Goal: Download file/media

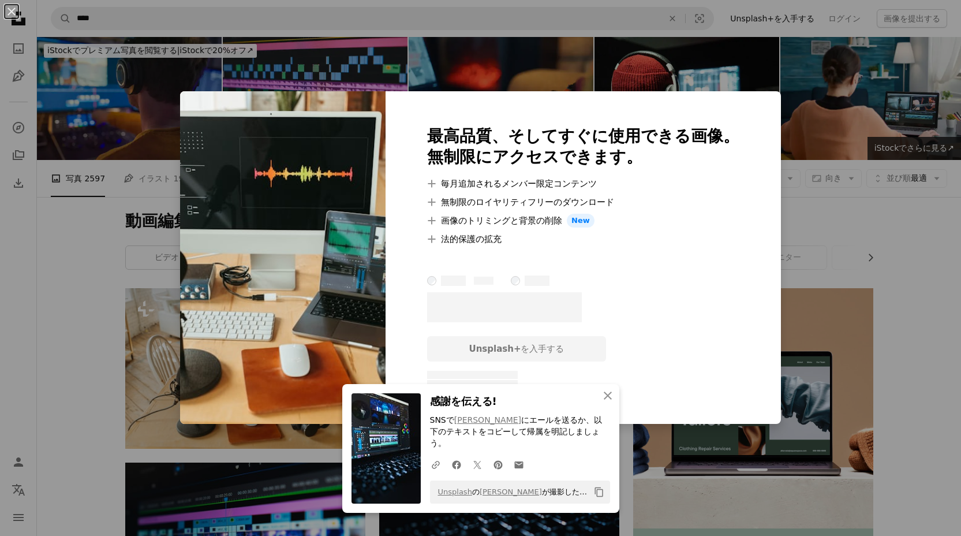
scroll to position [219, 0]
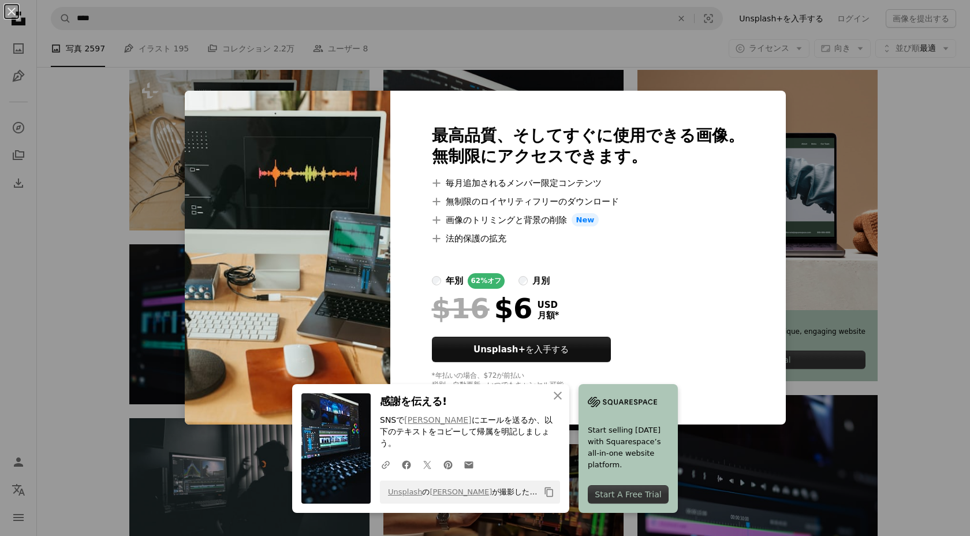
click at [164, 111] on div "An X shape 最高品質、そしてすぐに使用できる画像。 無制限にアクセスできます。 A plus sign 毎月追加されるメンバー限定コンテンツ A p…" at bounding box center [485, 268] width 970 height 536
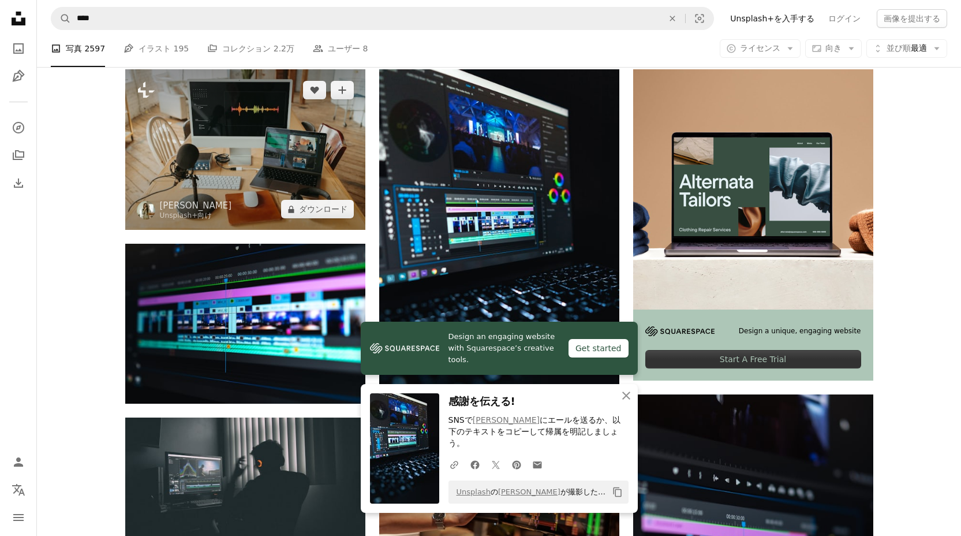
click at [254, 128] on img at bounding box center [245, 149] width 240 height 160
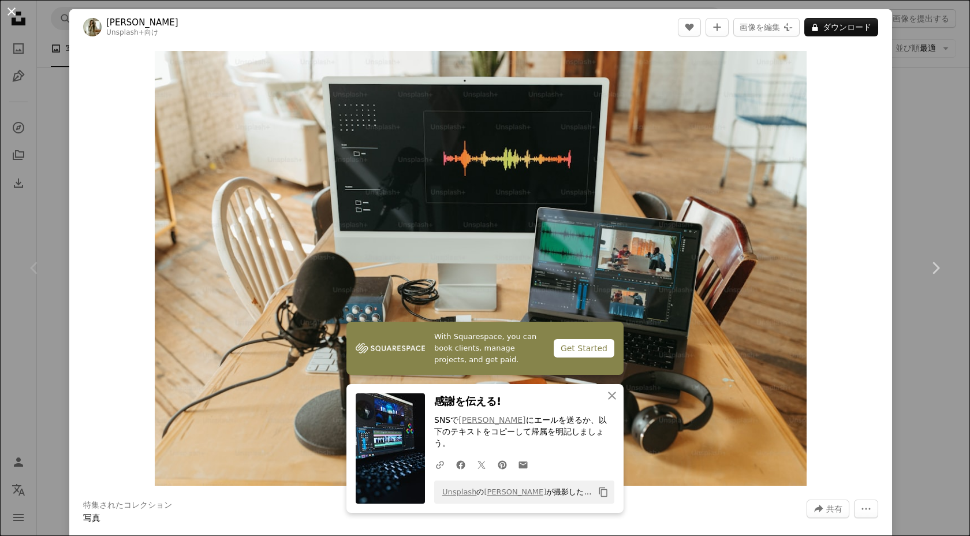
click at [14, 14] on button "An X shape" at bounding box center [12, 12] width 14 height 14
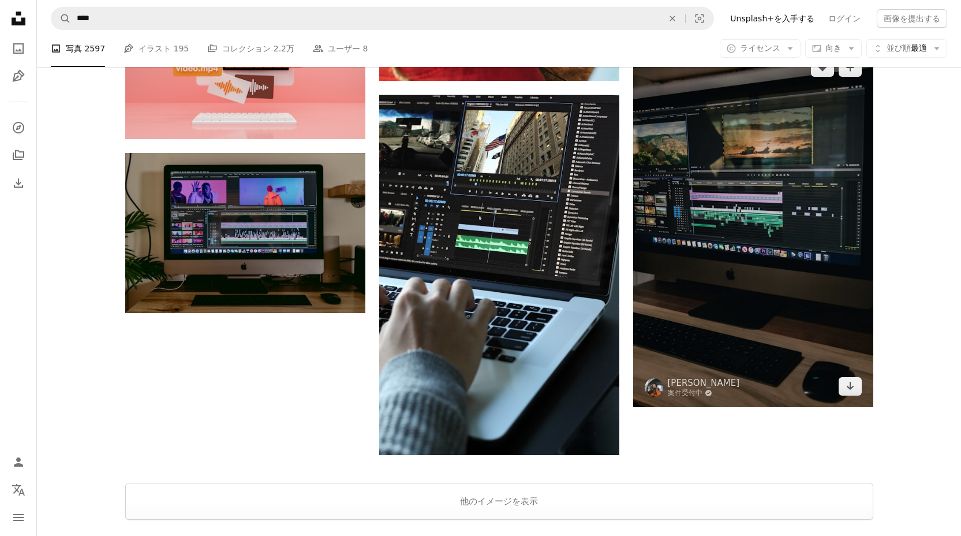
scroll to position [1459, 0]
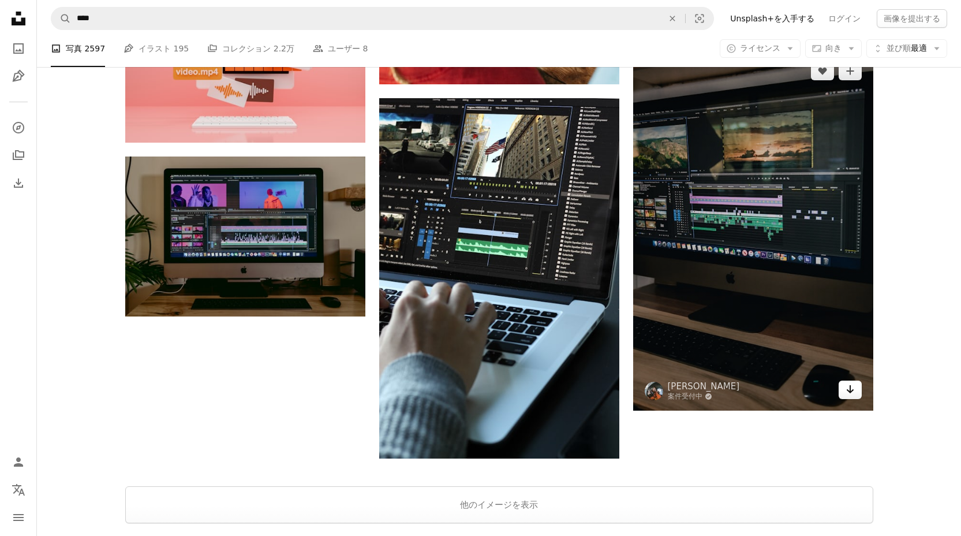
click at [859, 391] on link "Arrow pointing down" at bounding box center [850, 389] width 23 height 18
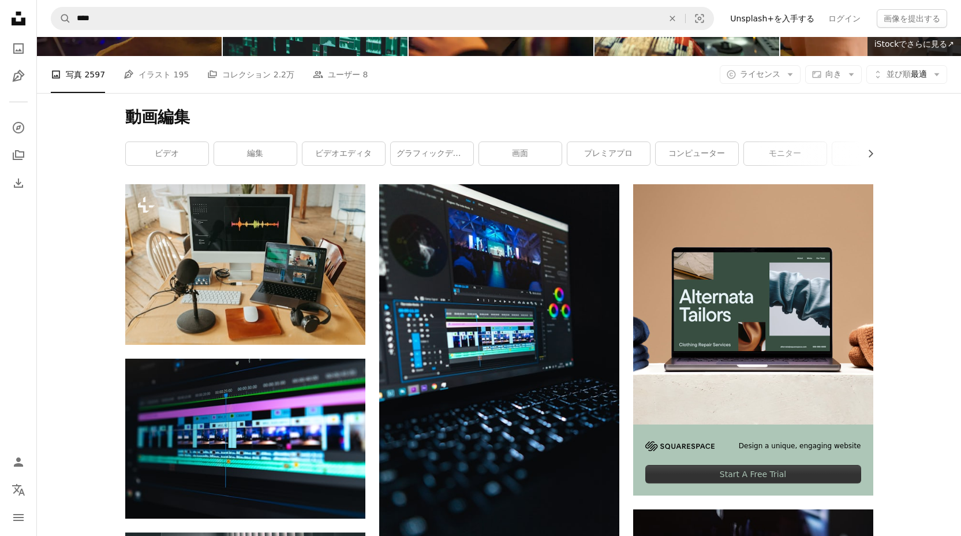
scroll to position [0, 0]
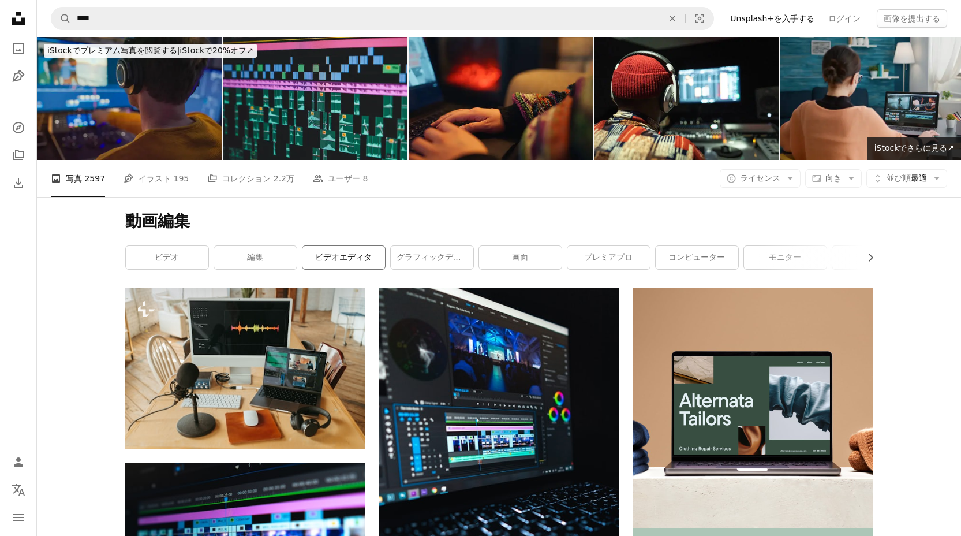
click at [349, 258] on link "ビデオエディタ" at bounding box center [343, 257] width 83 height 23
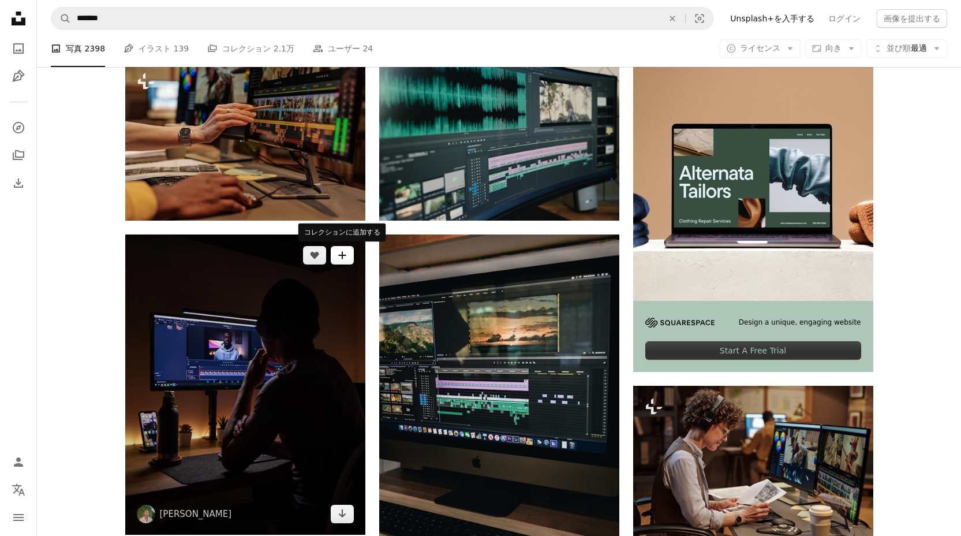
scroll to position [55, 0]
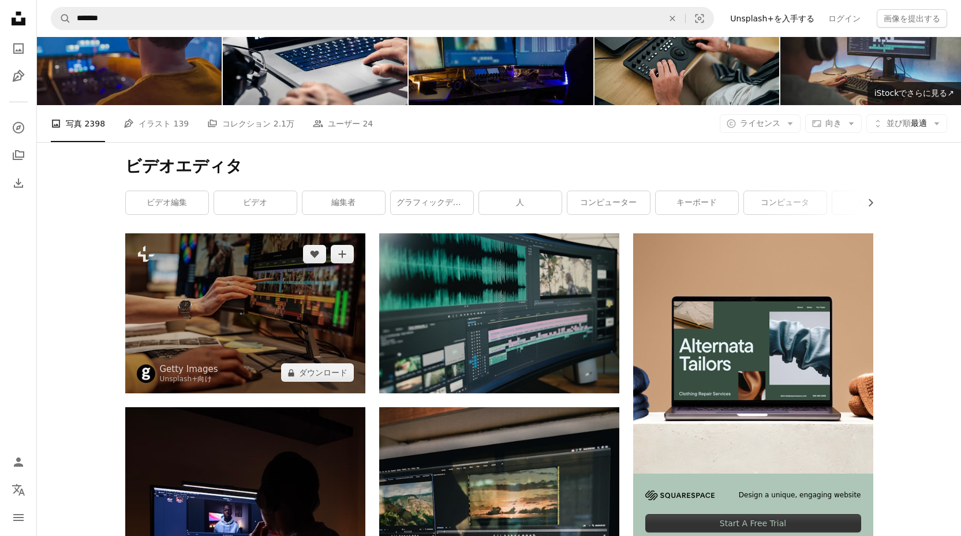
click at [317, 325] on img at bounding box center [245, 313] width 240 height 160
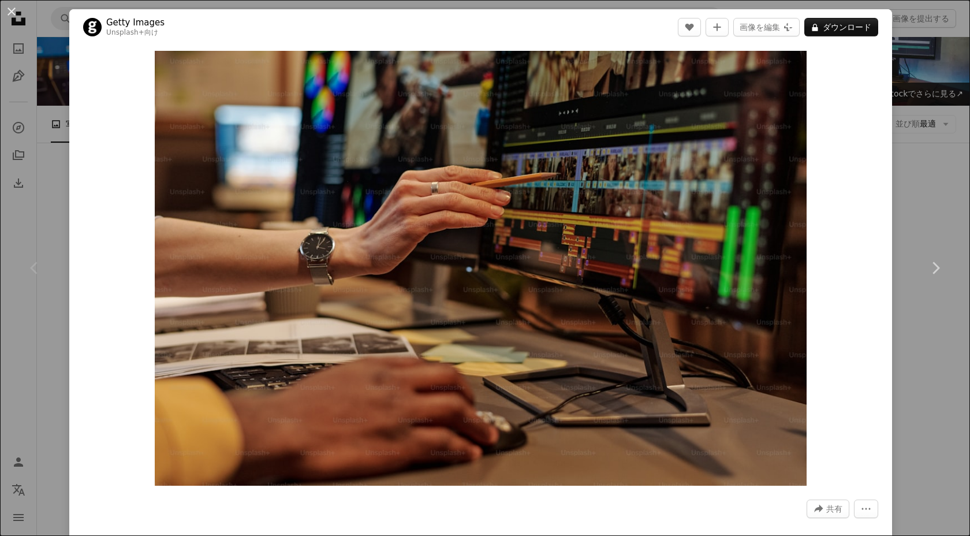
click at [16, 17] on button "An X shape" at bounding box center [12, 12] width 14 height 14
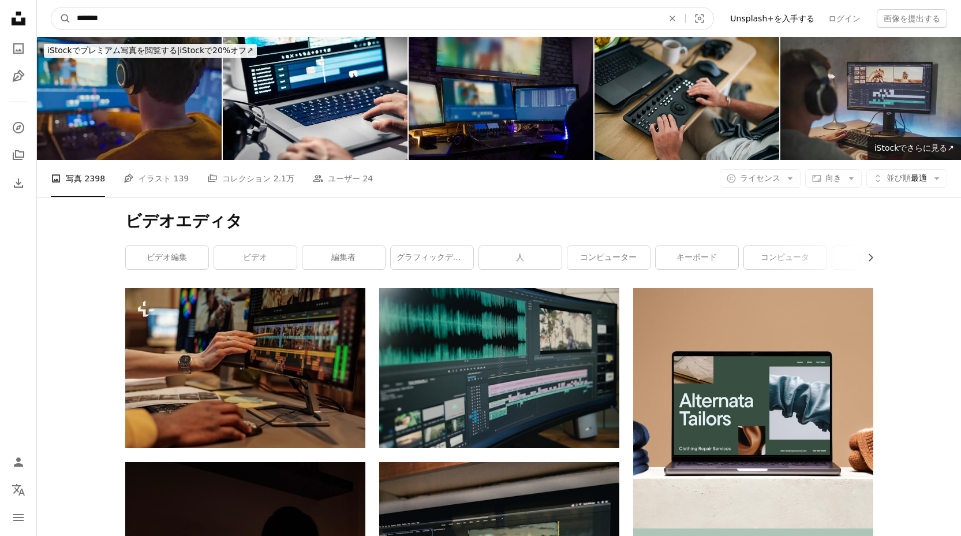
click at [184, 15] on input "*******" at bounding box center [365, 19] width 589 height 22
type input "**********"
click button "A magnifying glass" at bounding box center [61, 19] width 20 height 22
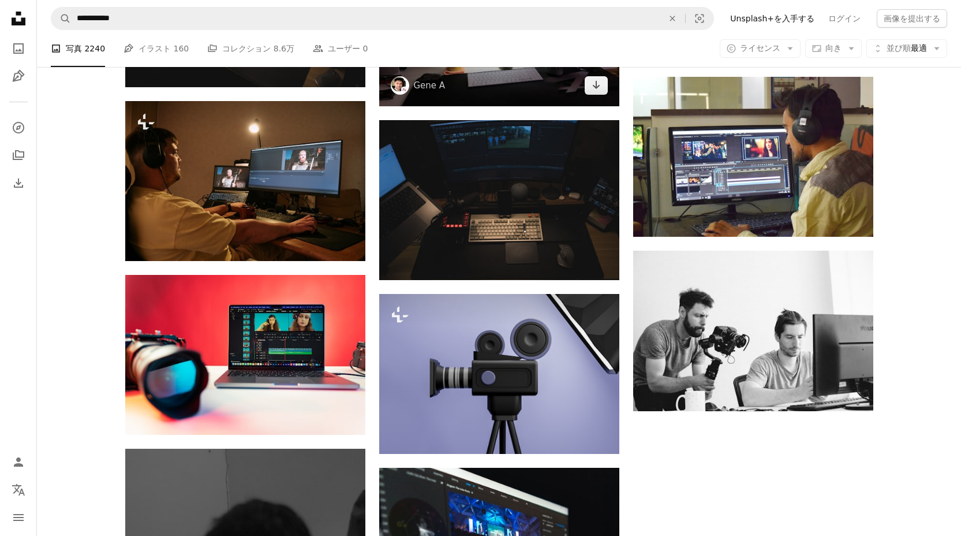
scroll to position [1061, 0]
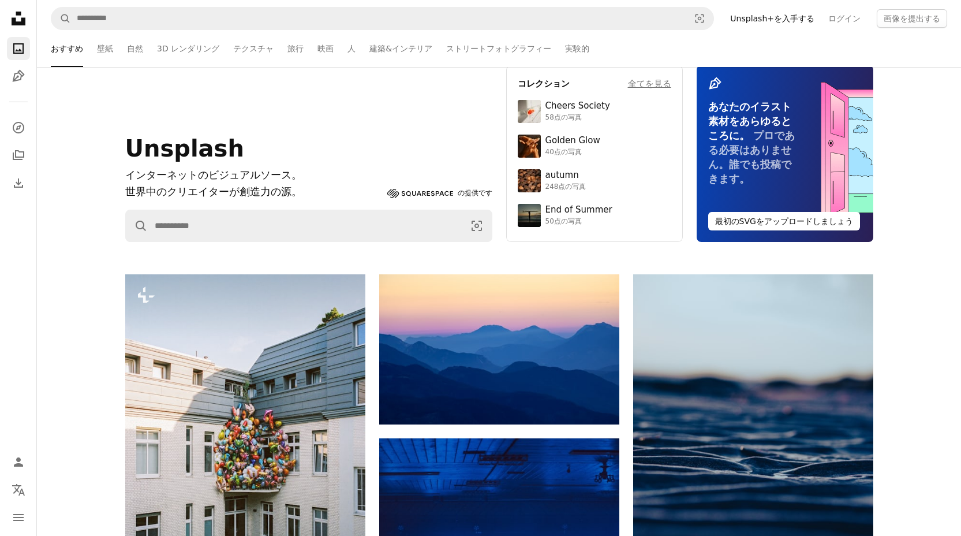
scroll to position [51, 0]
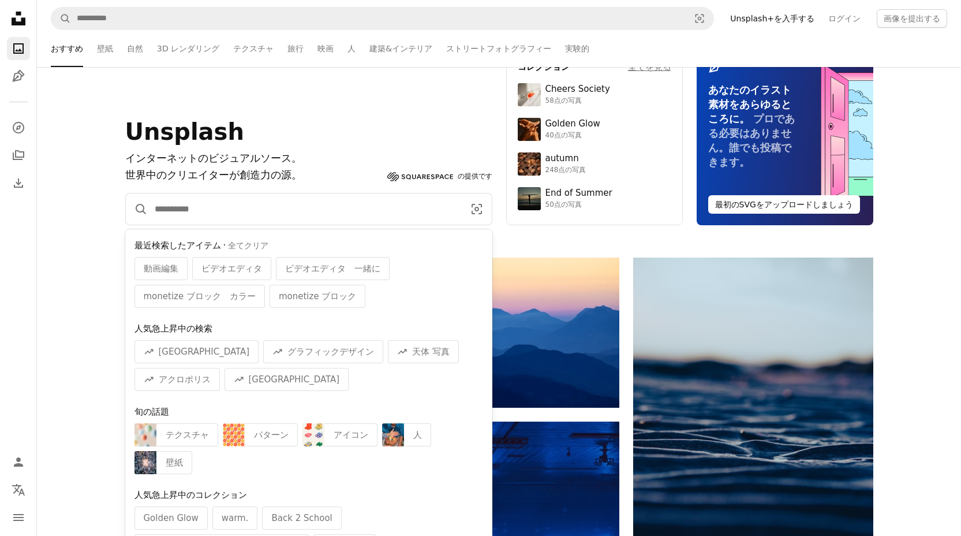
click at [297, 214] on input "サイト内でビジュアルを探す" at bounding box center [305, 208] width 314 height 31
click at [245, 204] on input "サイト内でビジュアルを探す" at bounding box center [305, 208] width 314 height 31
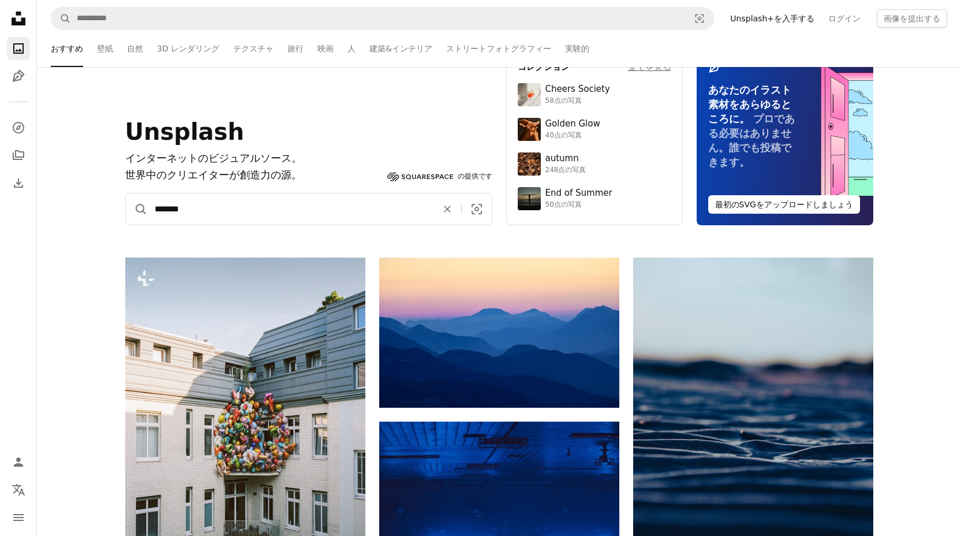
type input "*******"
click button "A magnifying glass" at bounding box center [137, 208] width 22 height 31
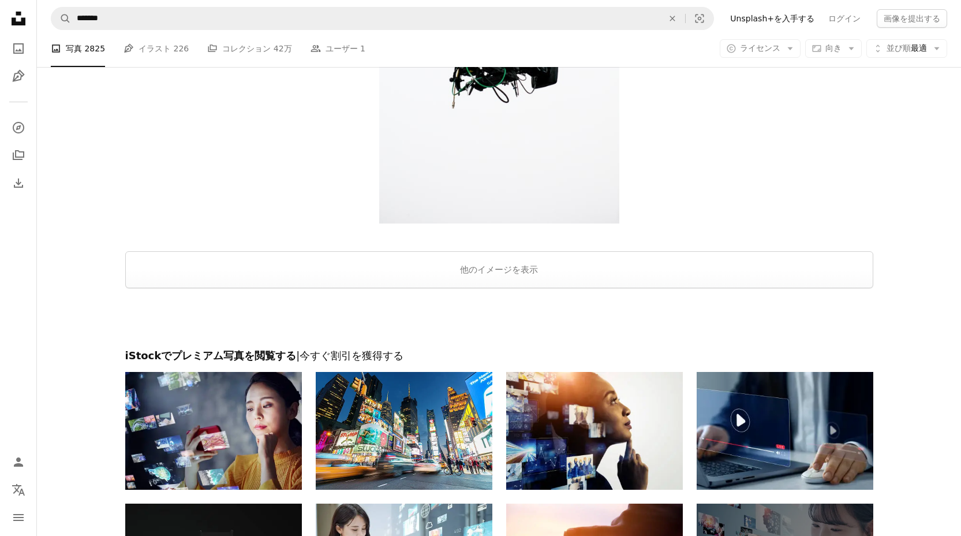
scroll to position [1672, 0]
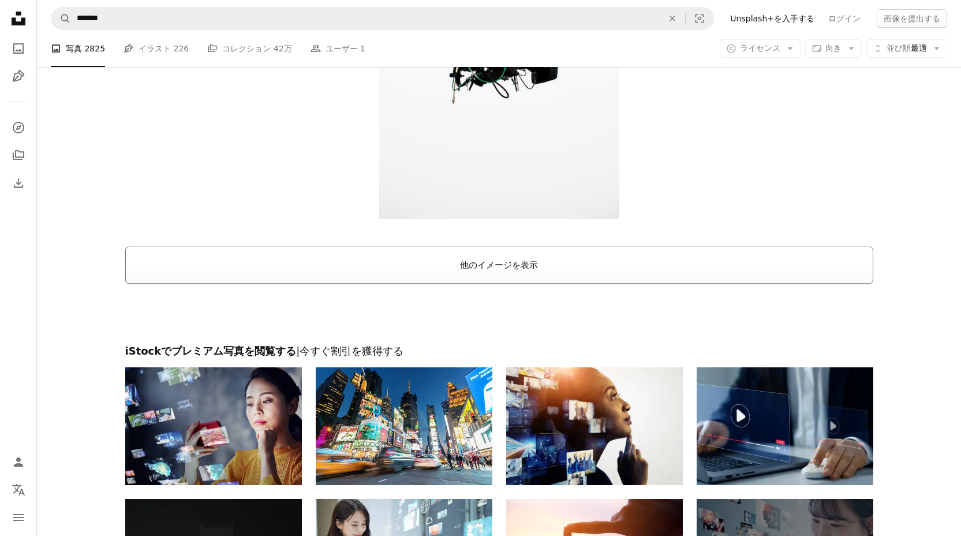
click at [567, 281] on button "他のイメージを表示" at bounding box center [499, 264] width 748 height 37
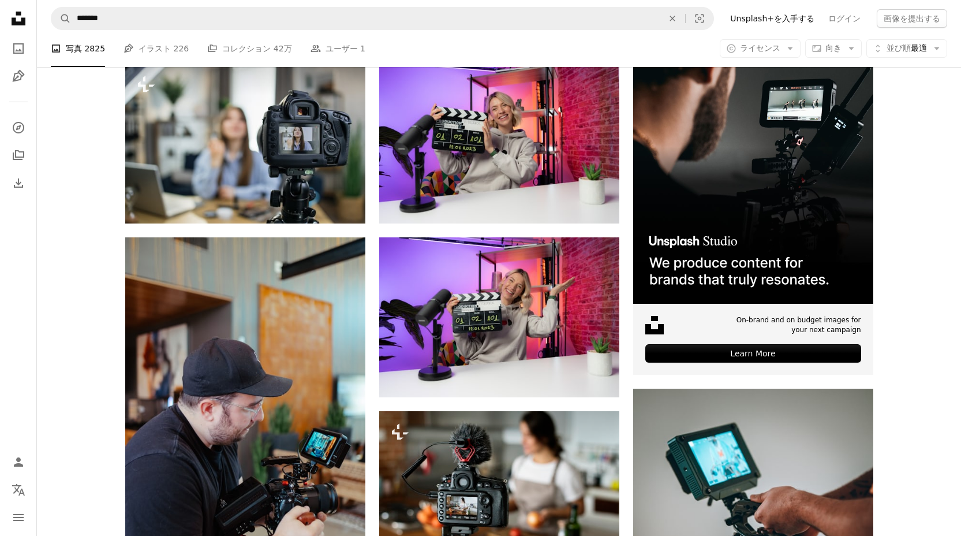
scroll to position [0, 0]
